Goal: Find specific page/section: Find specific page/section

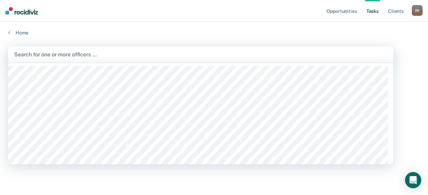
click at [37, 55] on div at bounding box center [200, 55] width 373 height 8
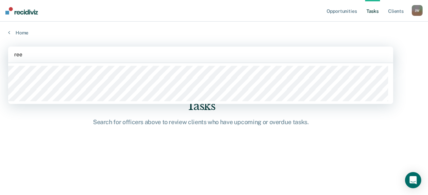
type input "[PERSON_NAME]"
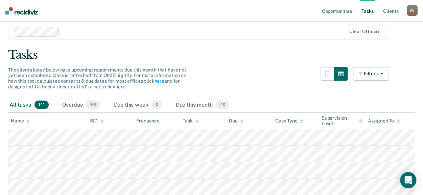
scroll to position [34, 0]
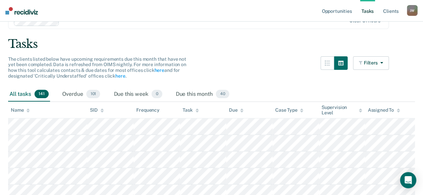
click at [27, 111] on icon at bounding box center [27, 111] width 3 height 4
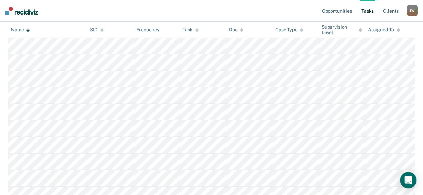
scroll to position [2057, 0]
click at [28, 31] on icon at bounding box center [27, 31] width 3 height 2
click at [27, 31] on icon at bounding box center [27, 30] width 3 height 4
